Goal: Navigation & Orientation: Find specific page/section

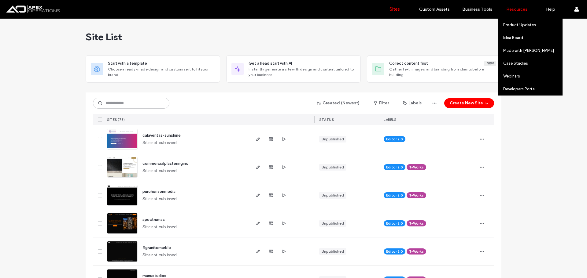
drag, startPoint x: 543, startPoint y: 16, endPoint x: 527, endPoint y: 9, distance: 17.5
click at [529, 11] on div "Sites Custom Assets Custom Templates Custom Sections Widget Builder Business To…" at bounding box center [481, 9] width 211 height 18
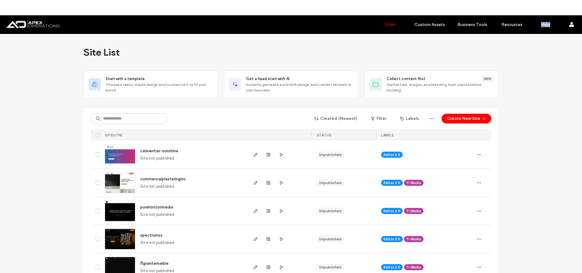
copy div "Product Updates Idea Board Made with [PERSON_NAME] Case Studies Webinars Develo…"
click at [525, 20] on html ".wqwq-1{fill:#231f20;} .cls-1q, .cls-2q { fill-rule: evenodd; } .cls-2q { fill:…" at bounding box center [291, 136] width 582 height 273
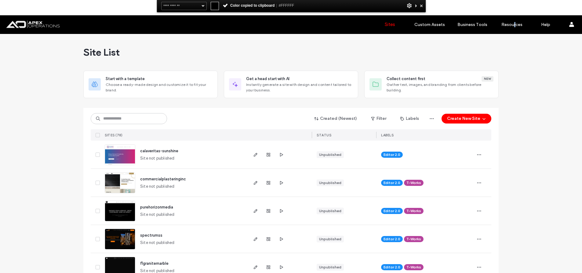
click at [516, 4] on html ".wqwq-1{fill:#231f20;} .cls-1q, .cls-2q { fill-rule: evenodd; } .cls-2q { fill:…" at bounding box center [291, 136] width 582 height 273
